Goal: Task Accomplishment & Management: Use online tool/utility

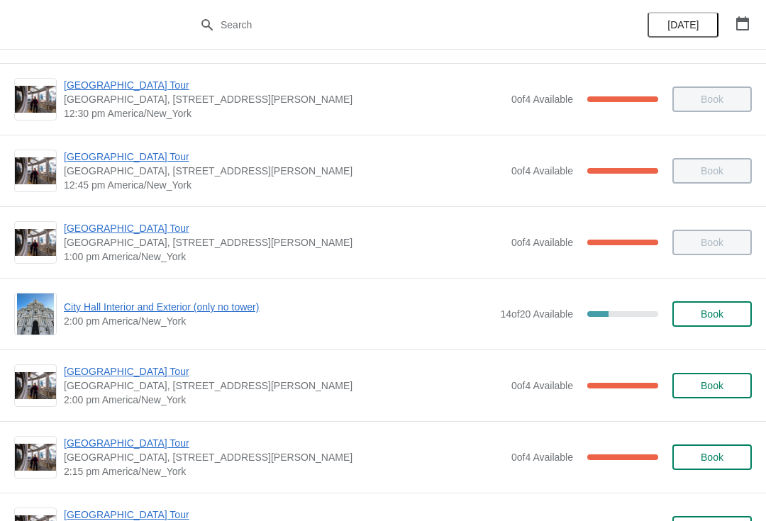
scroll to position [879, 0]
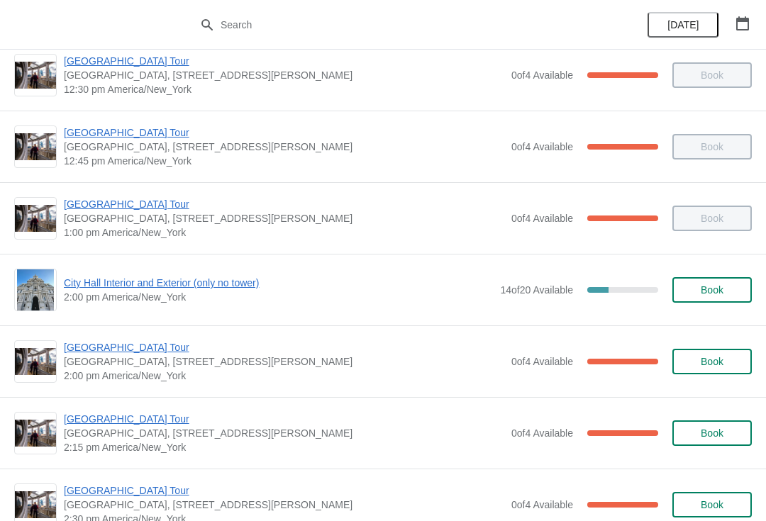
click at [160, 409] on div "[GEOGRAPHIC_DATA] [GEOGRAPHIC_DATA], [STREET_ADDRESS][PERSON_NAME] 2:15 pm [GEO…" at bounding box center [383, 433] width 766 height 72
click at [138, 433] on span "[GEOGRAPHIC_DATA], [STREET_ADDRESS][PERSON_NAME]" at bounding box center [284, 433] width 440 height 14
click at [137, 422] on span "[GEOGRAPHIC_DATA] Tour" at bounding box center [284, 419] width 440 height 14
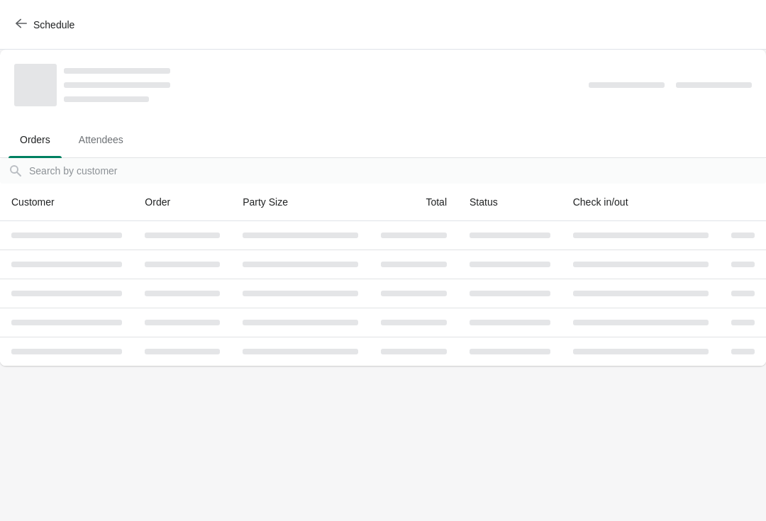
scroll to position [0, 0]
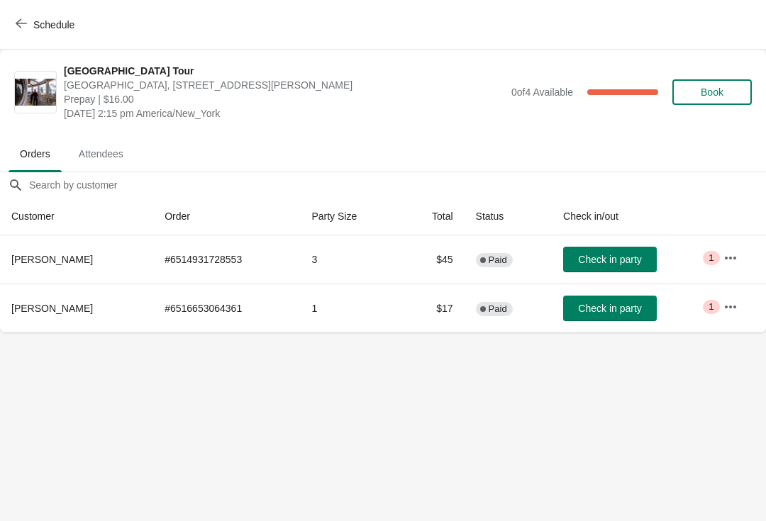
click at [616, 261] on span "Check in party" at bounding box center [609, 259] width 63 height 11
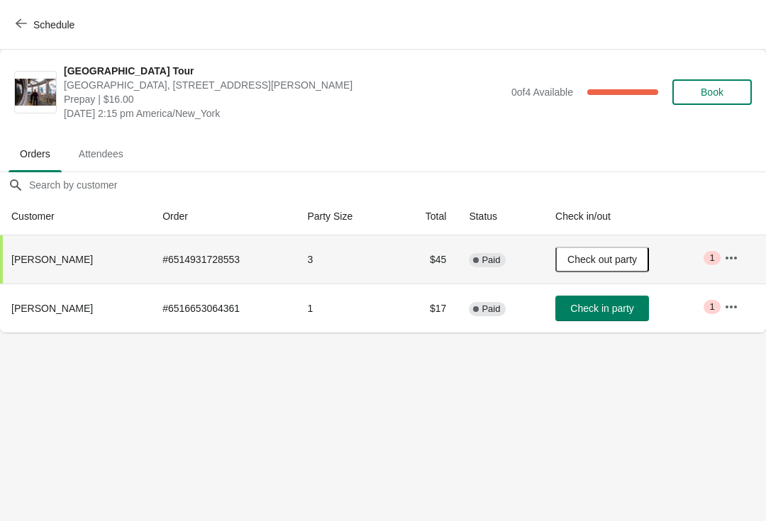
click at [30, 27] on span "Schedule" at bounding box center [46, 24] width 56 height 13
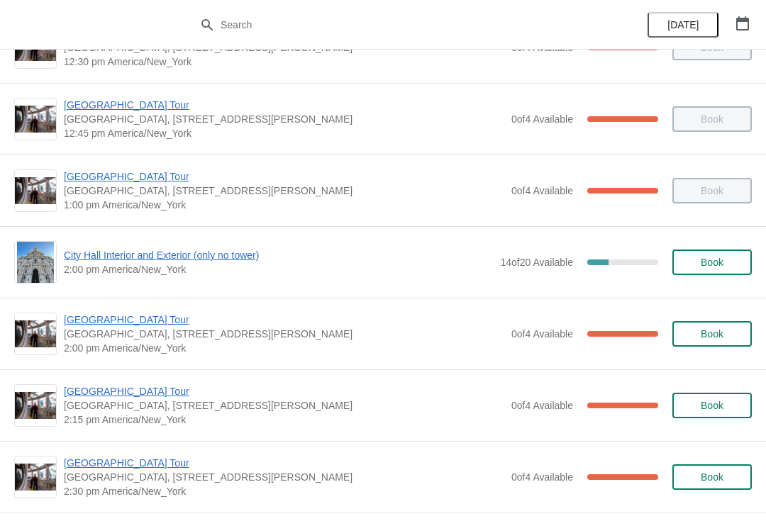
scroll to position [907, 0]
click at [147, 461] on span "[GEOGRAPHIC_DATA] Tour" at bounding box center [284, 463] width 440 height 14
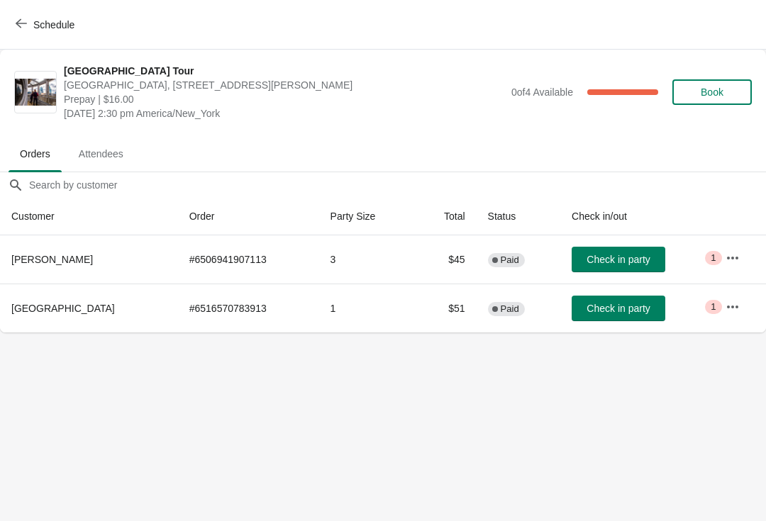
click at [611, 254] on span "Check in party" at bounding box center [617, 259] width 63 height 11
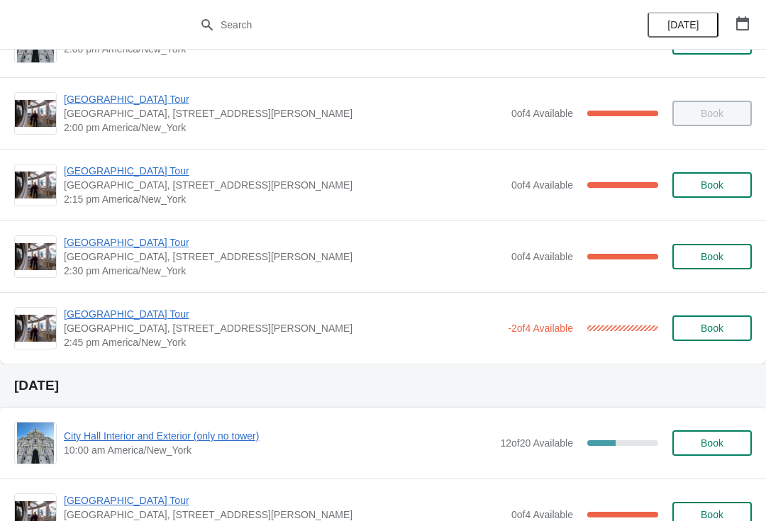
scroll to position [1128, 0]
click at [151, 247] on span "[GEOGRAPHIC_DATA] Tour" at bounding box center [284, 242] width 440 height 14
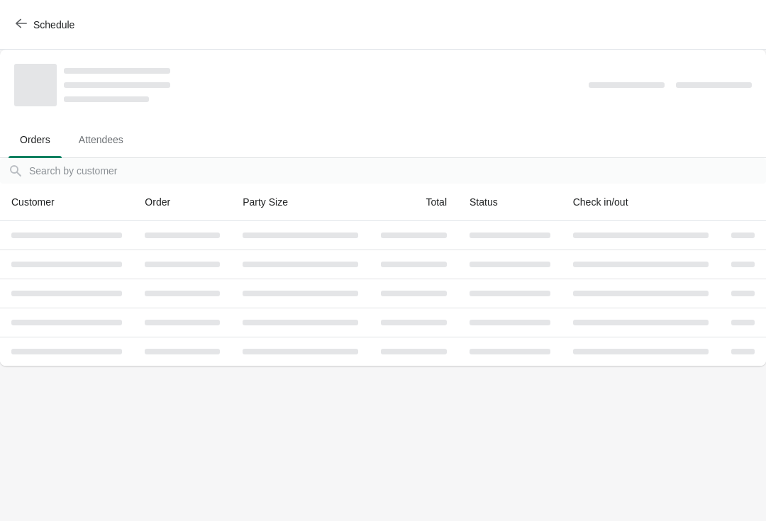
scroll to position [0, 0]
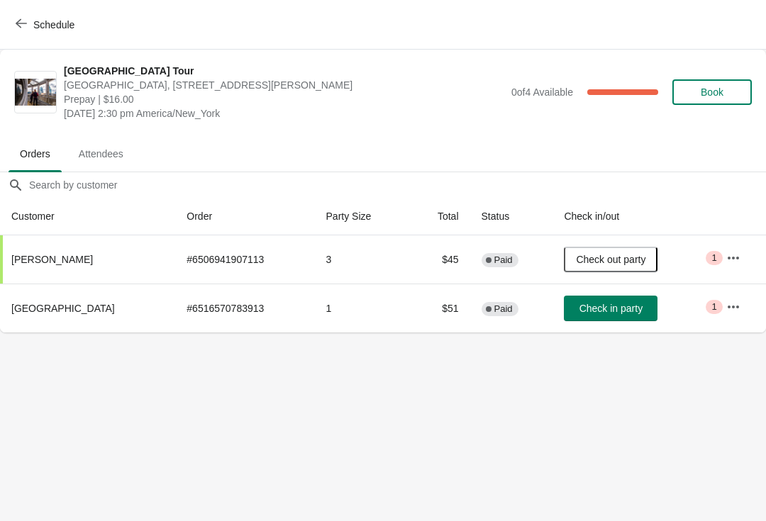
click at [610, 314] on span "Check in party" at bounding box center [610, 308] width 63 height 11
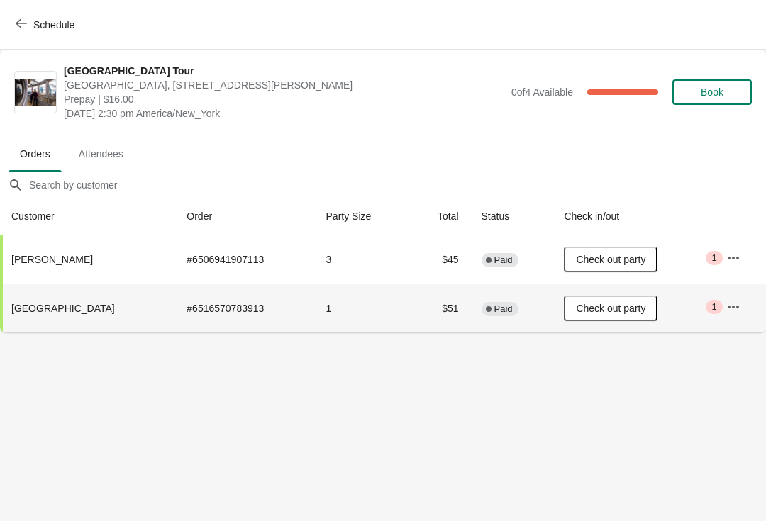
click at [33, 24] on span "Schedule" at bounding box center [46, 24] width 56 height 13
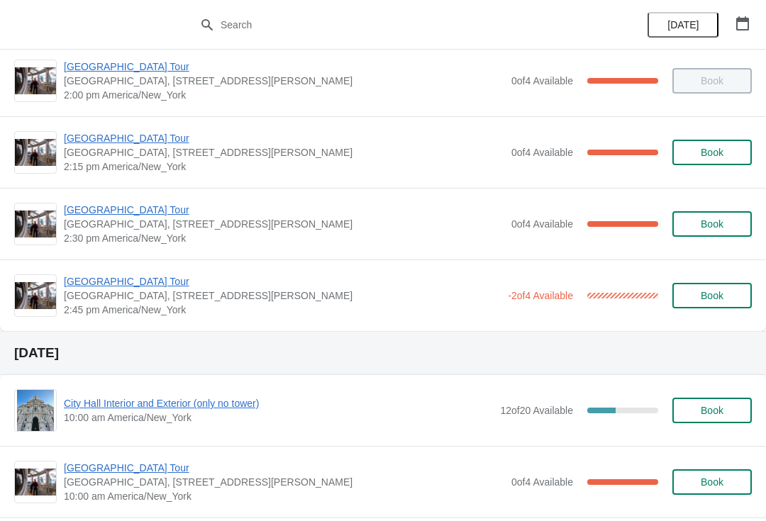
scroll to position [1160, 0]
click at [122, 286] on span "[GEOGRAPHIC_DATA] Tour" at bounding box center [282, 281] width 437 height 14
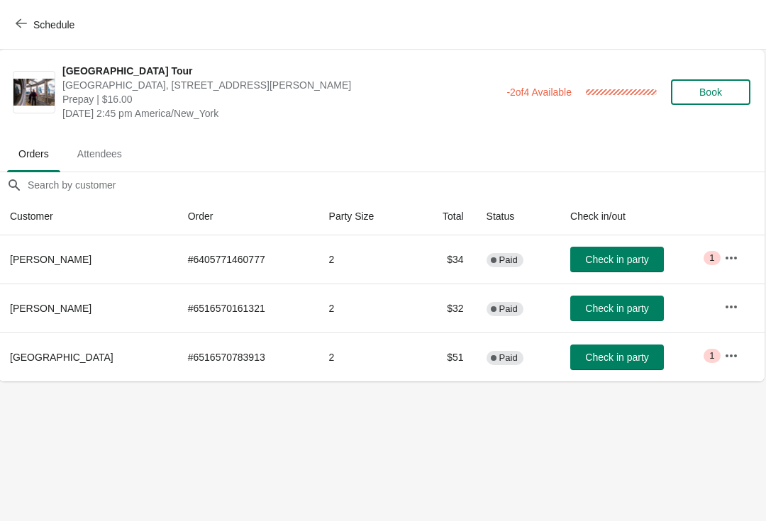
scroll to position [0, 1]
click at [617, 358] on span "Check in party" at bounding box center [616, 357] width 63 height 11
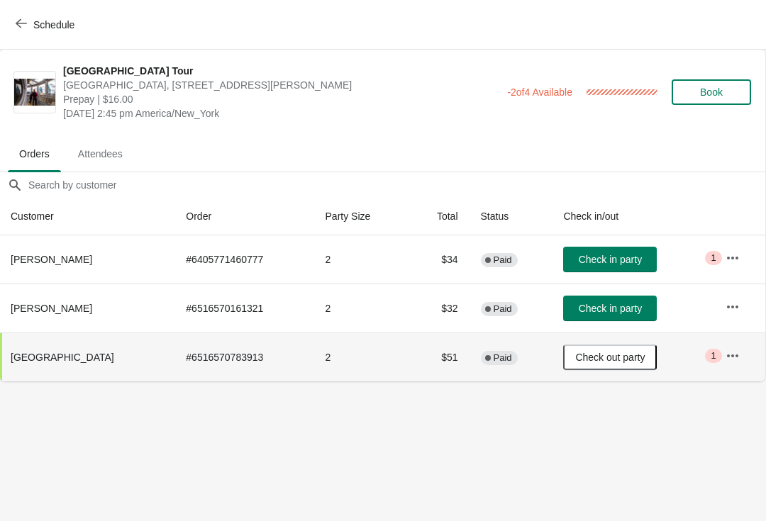
click at [30, 13] on button "Schedule" at bounding box center [46, 25] width 79 height 26
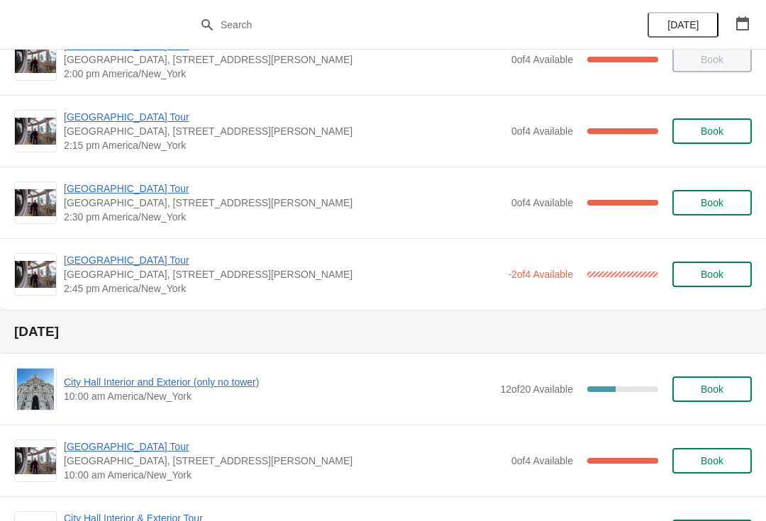
scroll to position [1177, 0]
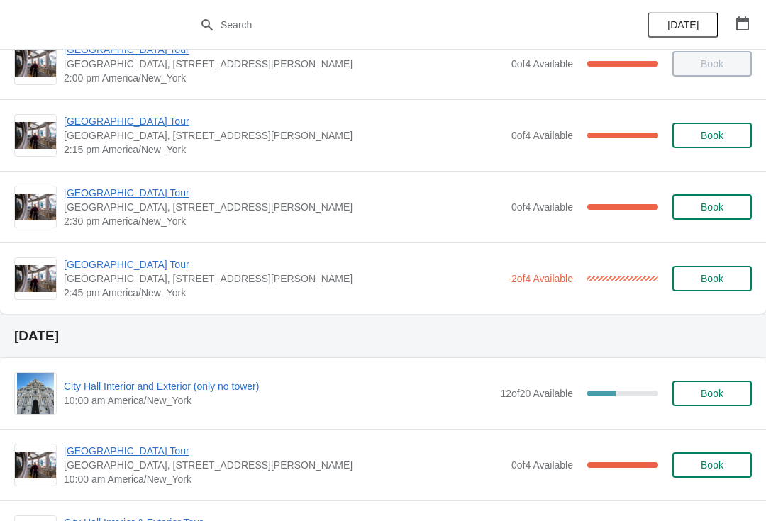
click at [147, 183] on div "City Hall Tower Tour City Hall Visitor Center, 1400 John F Kennedy Boulevard Su…" at bounding box center [383, 207] width 766 height 72
click at [145, 190] on span "[GEOGRAPHIC_DATA] Tour" at bounding box center [284, 193] width 440 height 14
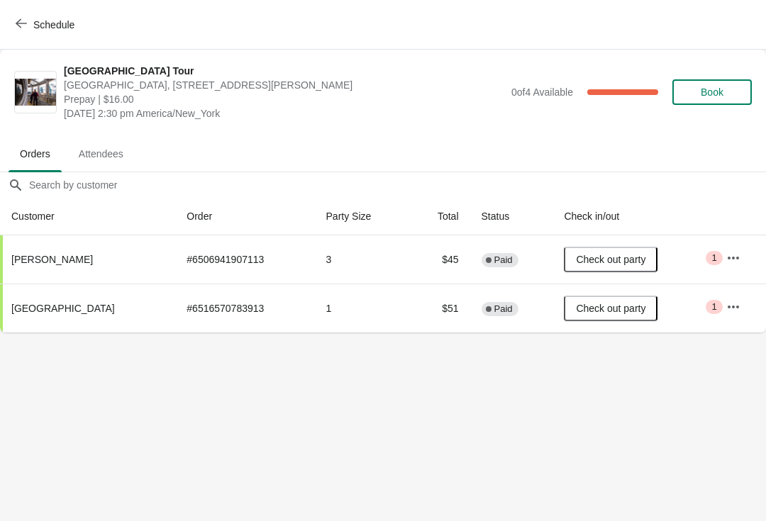
scroll to position [0, 0]
click at [37, 28] on span "Schedule" at bounding box center [53, 24] width 41 height 11
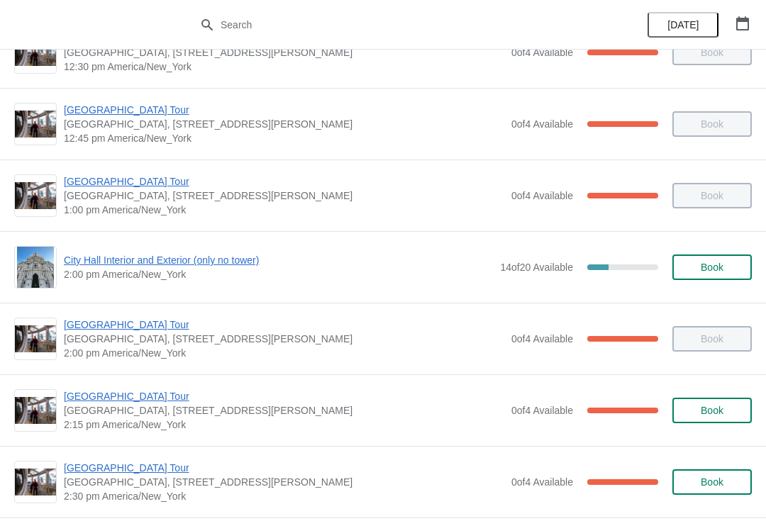
scroll to position [889, 0]
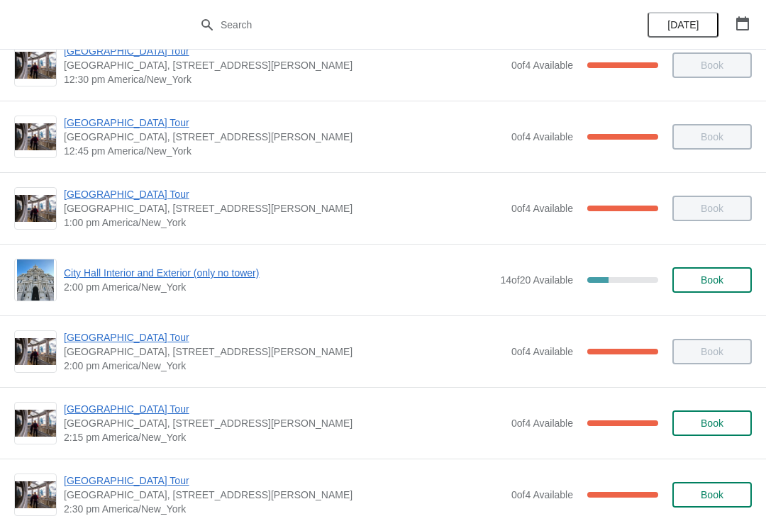
click at [120, 408] on span "[GEOGRAPHIC_DATA] Tour" at bounding box center [284, 409] width 440 height 14
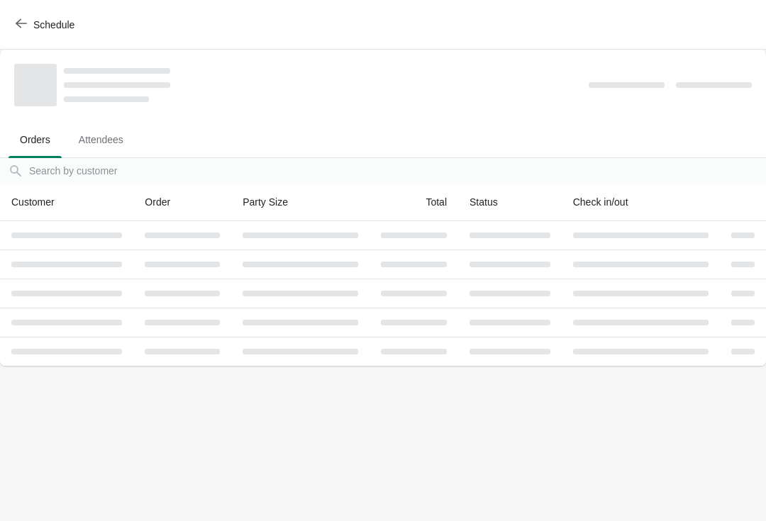
scroll to position [0, 0]
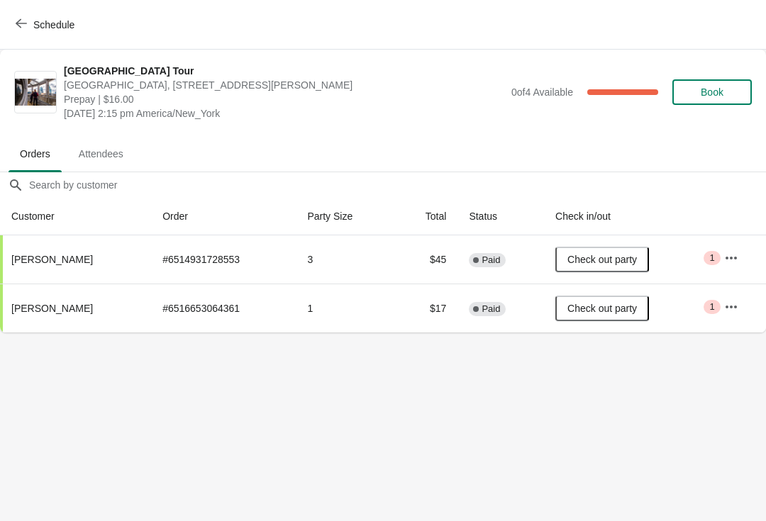
click at [29, 23] on span "Schedule" at bounding box center [46, 24] width 56 height 13
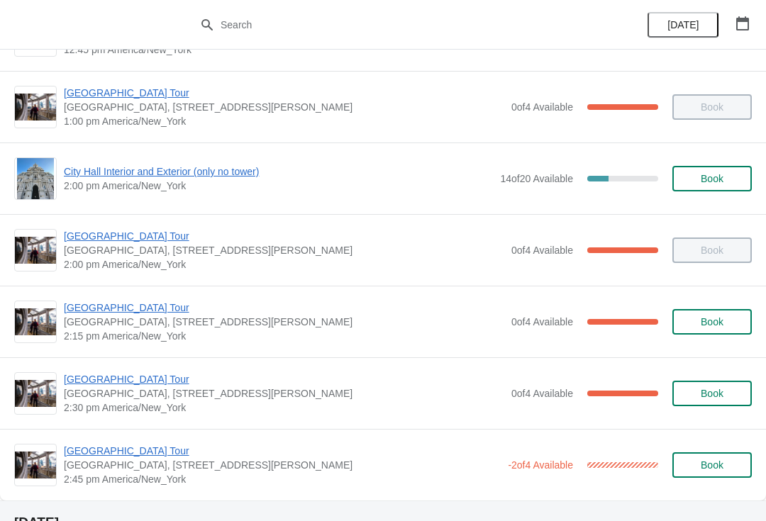
scroll to position [999, 0]
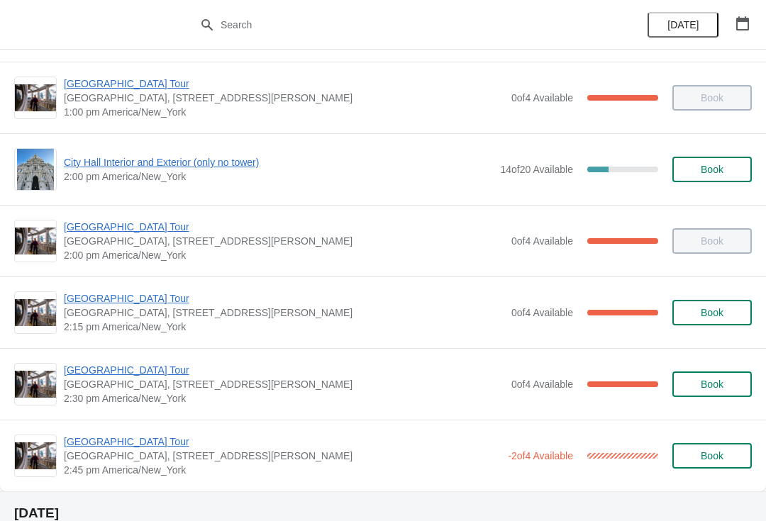
click at [160, 366] on span "[GEOGRAPHIC_DATA] Tour" at bounding box center [284, 370] width 440 height 14
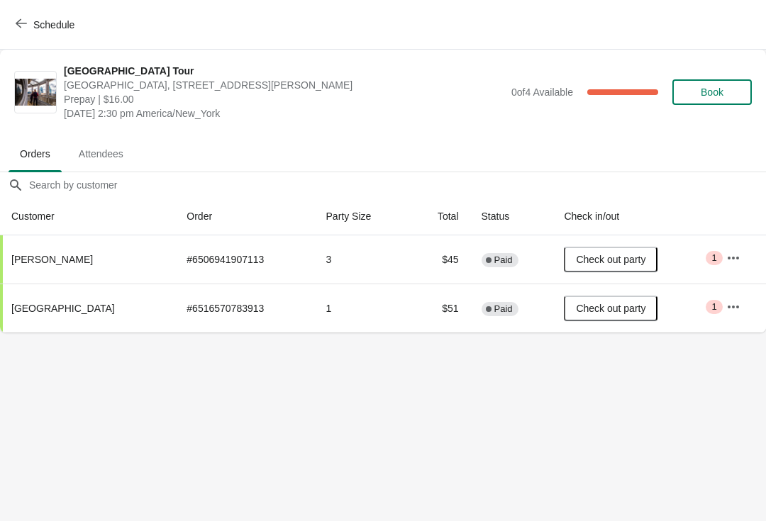
scroll to position [0, 0]
click at [33, 20] on span "Schedule" at bounding box center [53, 24] width 41 height 11
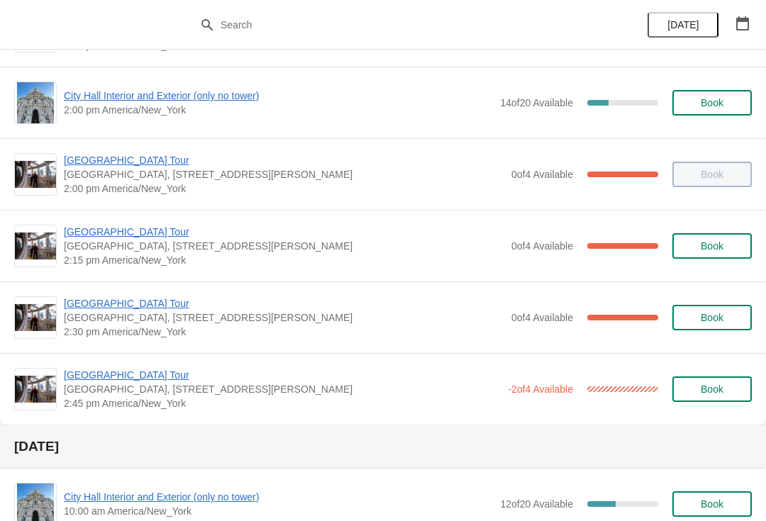
scroll to position [1067, 0]
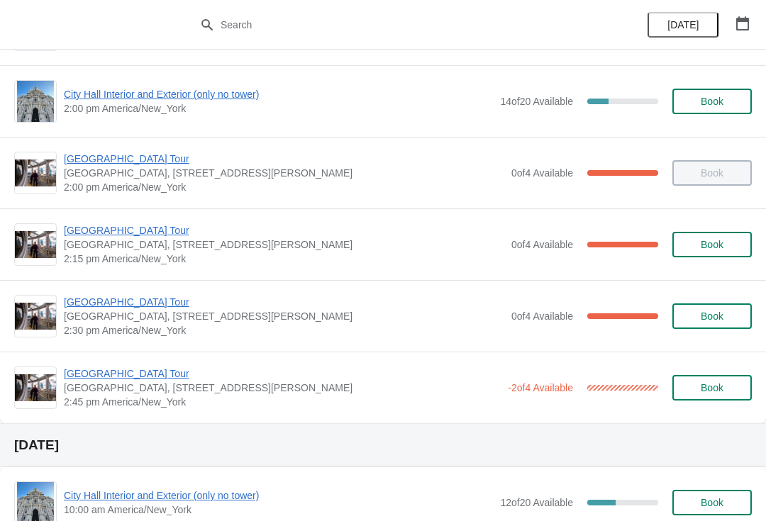
click at [128, 373] on span "[GEOGRAPHIC_DATA] Tour" at bounding box center [282, 373] width 437 height 14
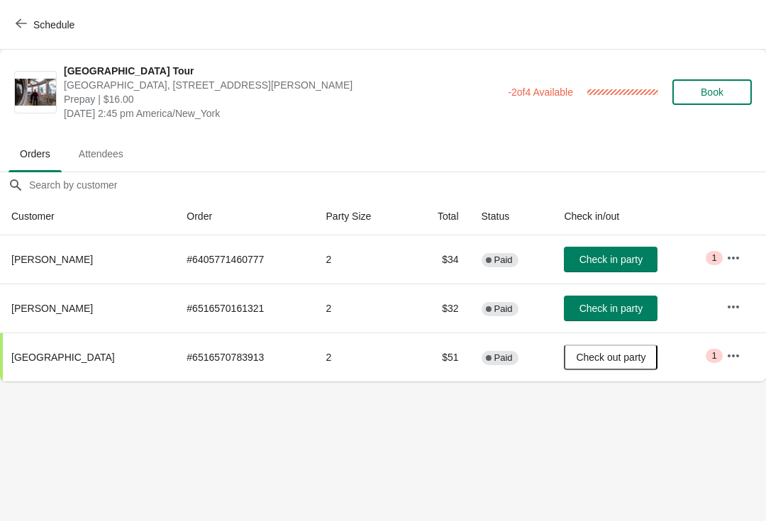
scroll to position [0, 0]
click at [34, 12] on button "Schedule" at bounding box center [46, 25] width 79 height 26
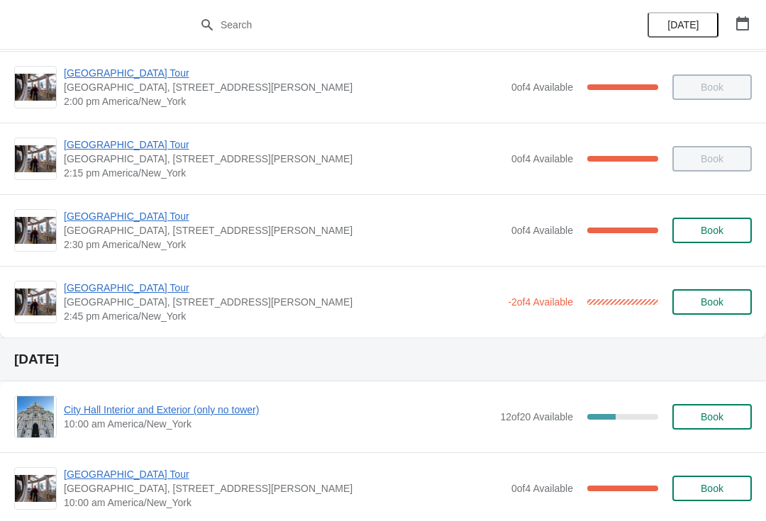
scroll to position [1141, 0]
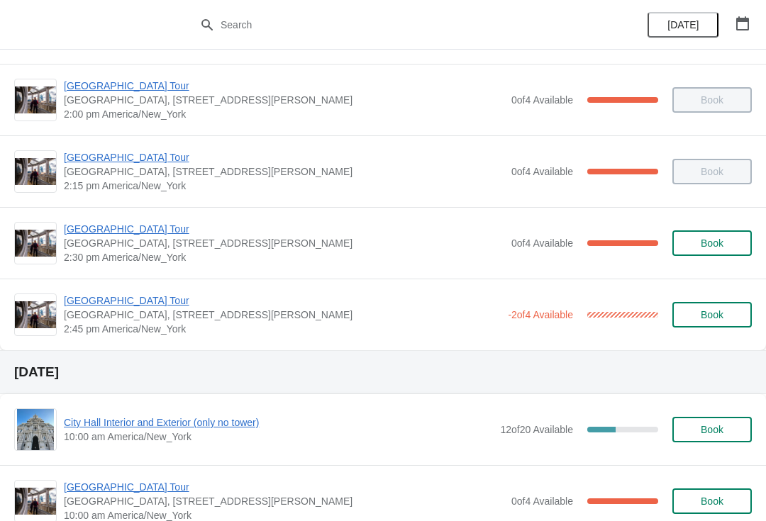
click at [156, 303] on span "[GEOGRAPHIC_DATA] Tour" at bounding box center [282, 300] width 437 height 14
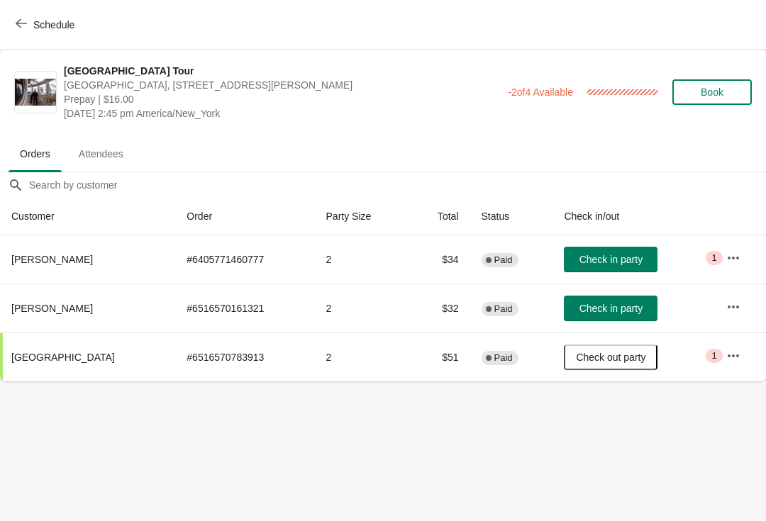
scroll to position [0, 0]
click at [625, 264] on span "Check in party" at bounding box center [610, 259] width 63 height 11
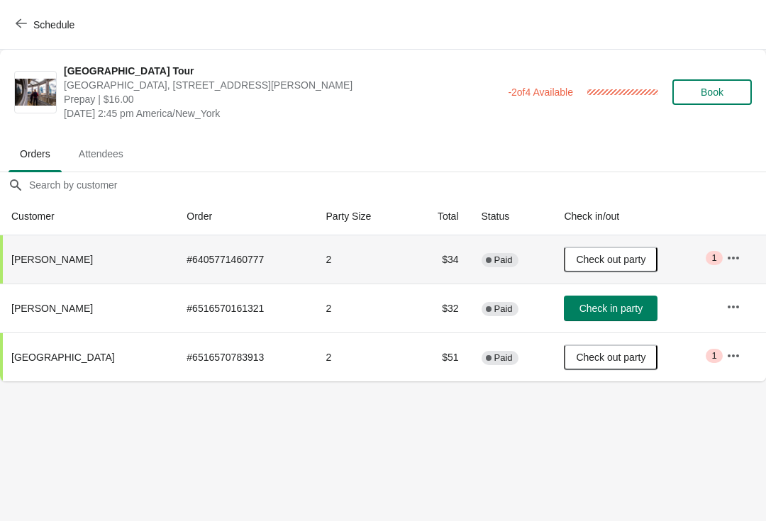
click at [613, 303] on span "Check in party" at bounding box center [610, 308] width 63 height 11
